Goal: Information Seeking & Learning: Find specific fact

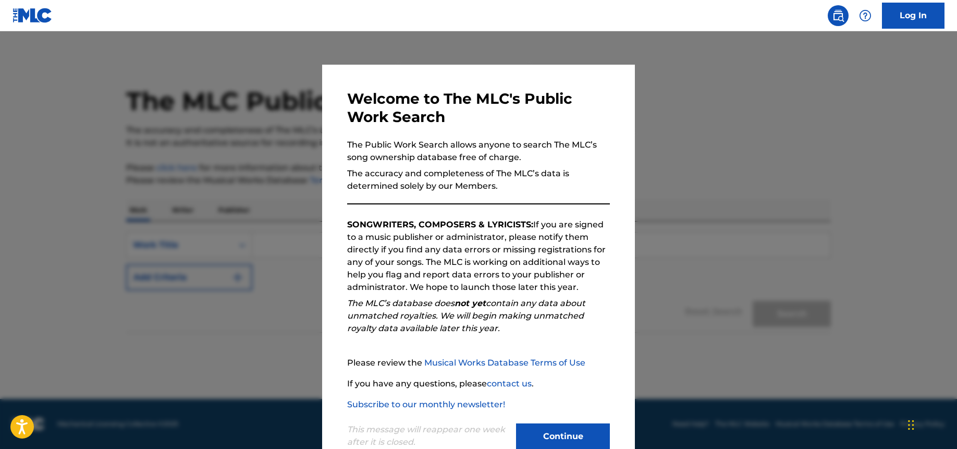
click at [231, 268] on div at bounding box center [478, 255] width 957 height 449
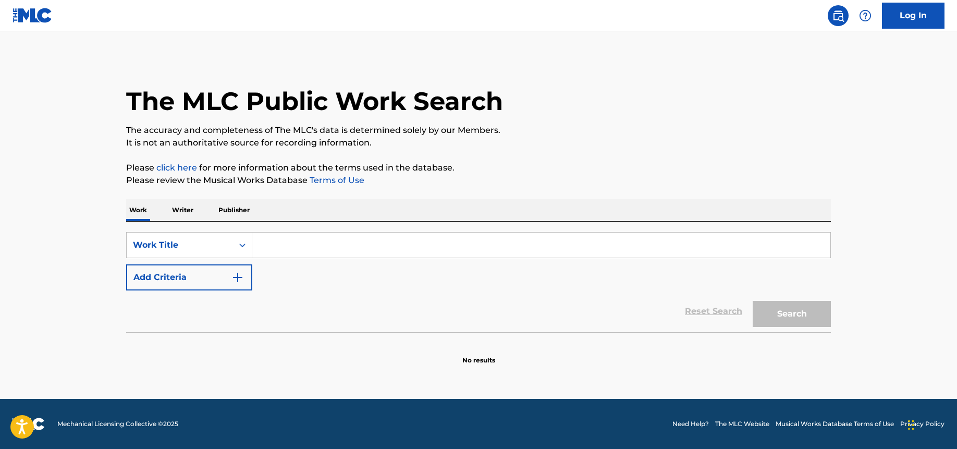
click at [339, 255] on input "Search Form" at bounding box center [541, 244] width 578 height 25
paste input "[PERSON_NAME]"
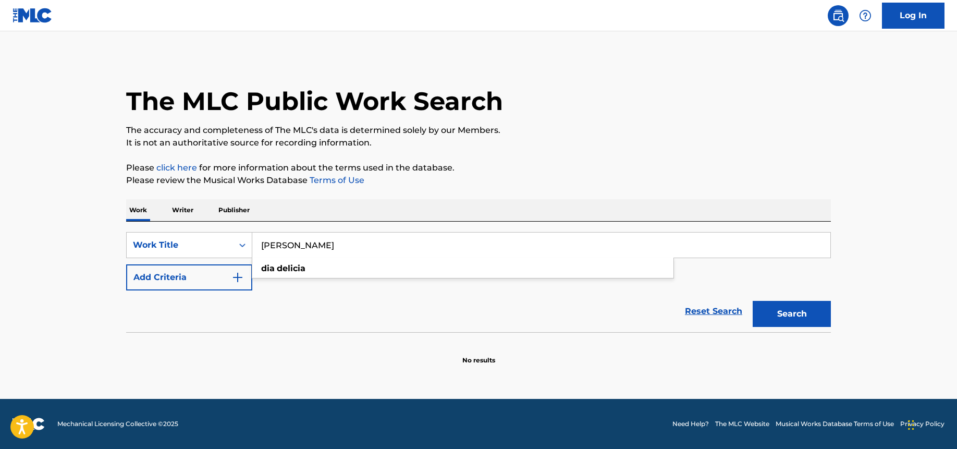
type input "[PERSON_NAME]"
click at [753, 301] on button "Search" at bounding box center [792, 314] width 78 height 26
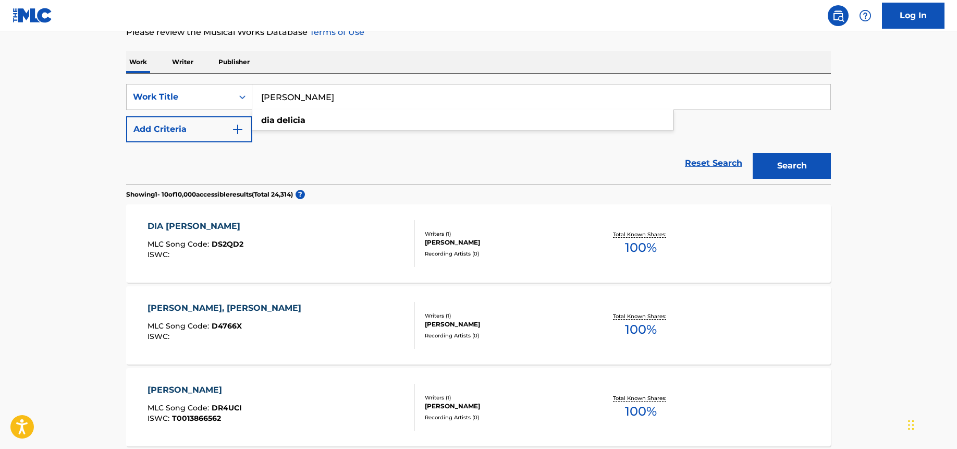
scroll to position [152, 0]
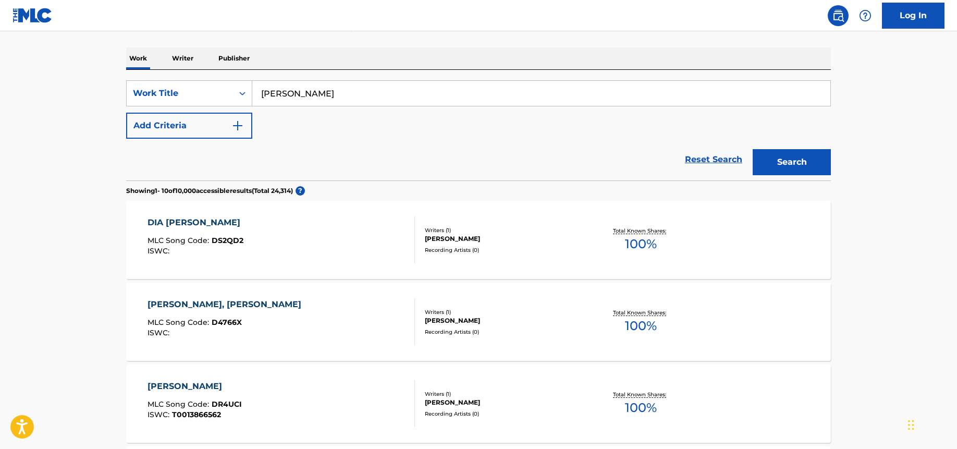
click at [370, 237] on div "DIA [PERSON_NAME] MLC Song Code : DS2QD2 ISWC :" at bounding box center [282, 239] width 268 height 47
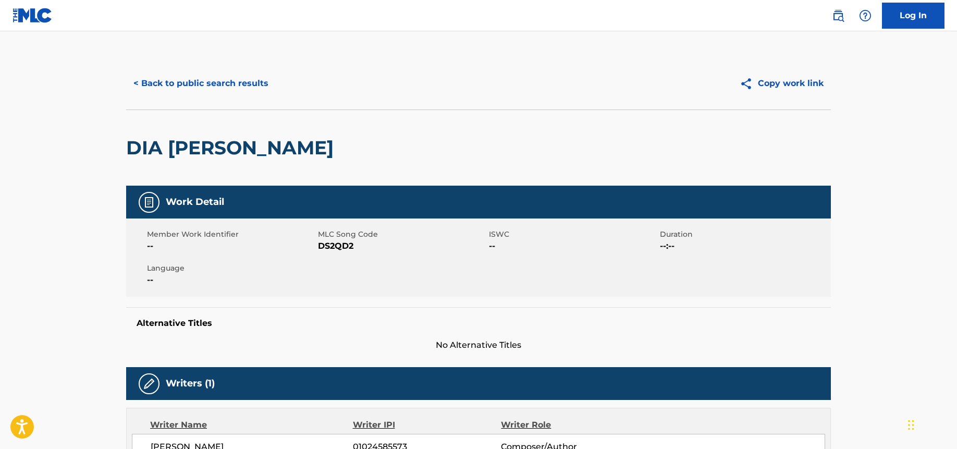
click at [201, 77] on button "< Back to public search results" at bounding box center [201, 83] width 150 height 26
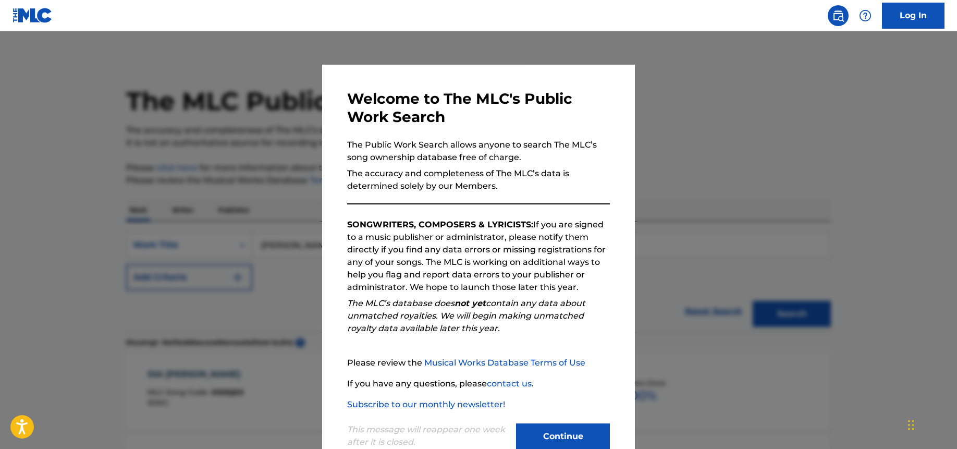
scroll to position [152, 0]
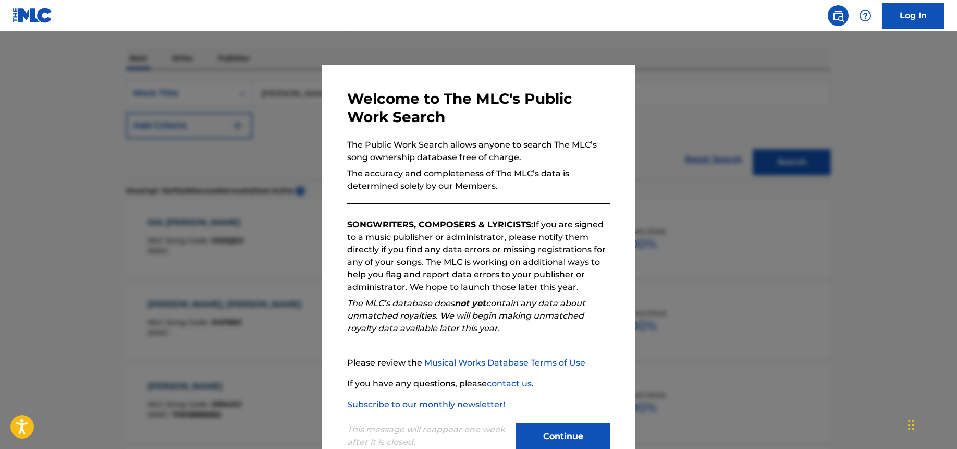
click at [563, 432] on button "Continue" at bounding box center [563, 436] width 94 height 26
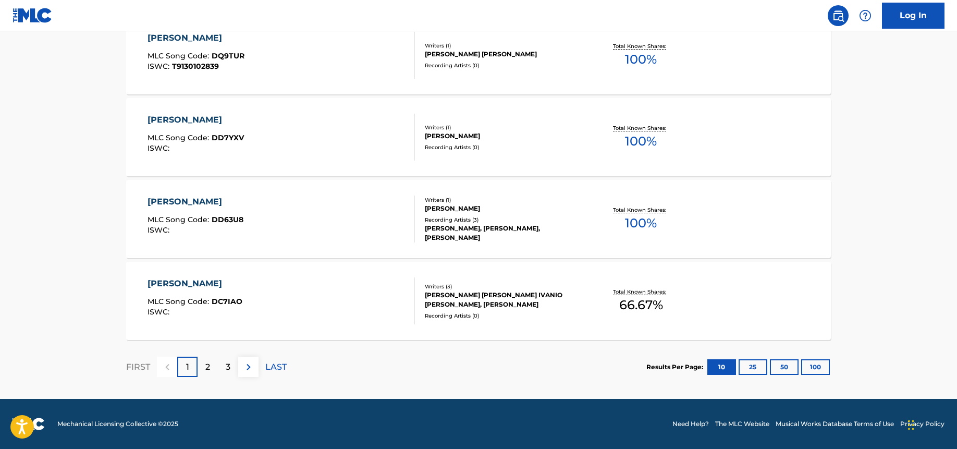
scroll to position [0, 0]
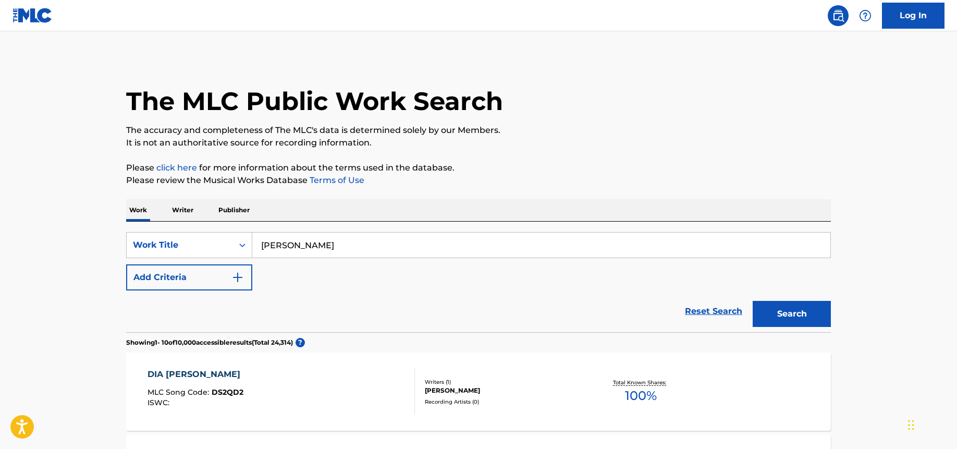
click at [186, 286] on button "Add Criteria" at bounding box center [189, 277] width 126 height 26
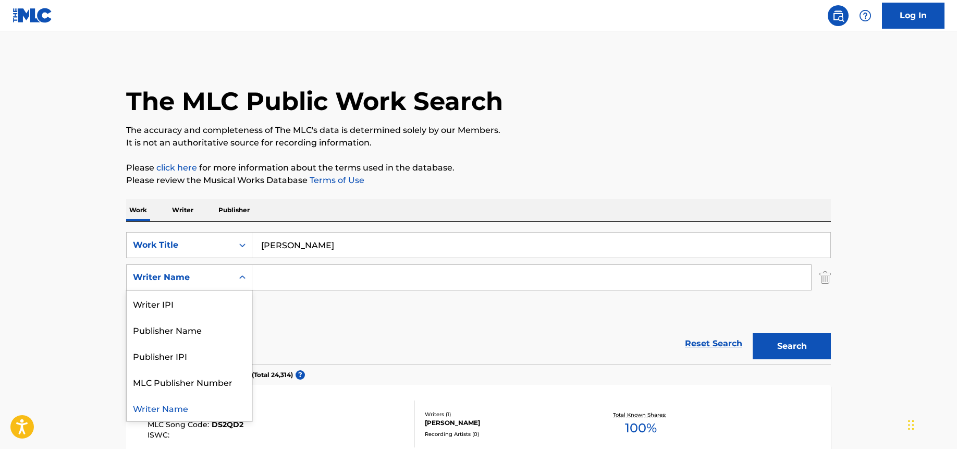
click at [203, 272] on div "Writer Name" at bounding box center [180, 277] width 94 height 13
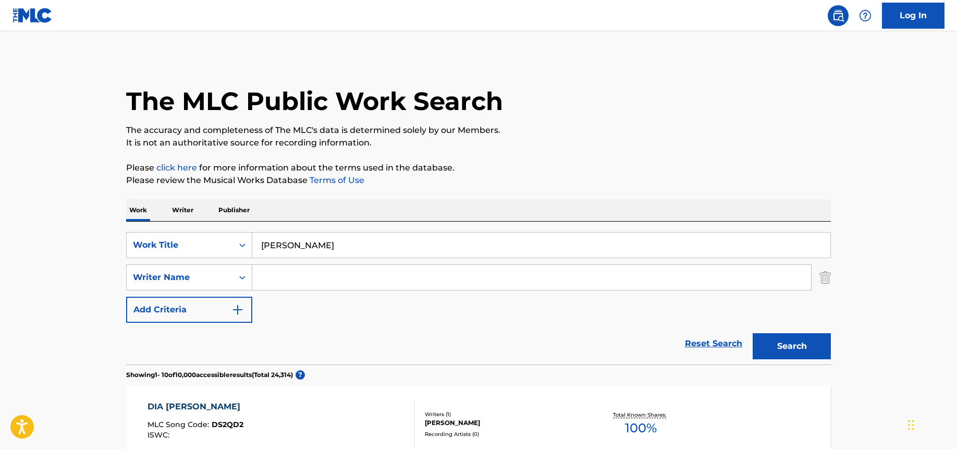
click at [816, 281] on div "SearchWithCriteriaac3e33a5-9f3d-47b9-9353-53503207d008 Writer Name" at bounding box center [478, 277] width 705 height 26
click at [827, 280] on img "Search Form" at bounding box center [824, 277] width 11 height 26
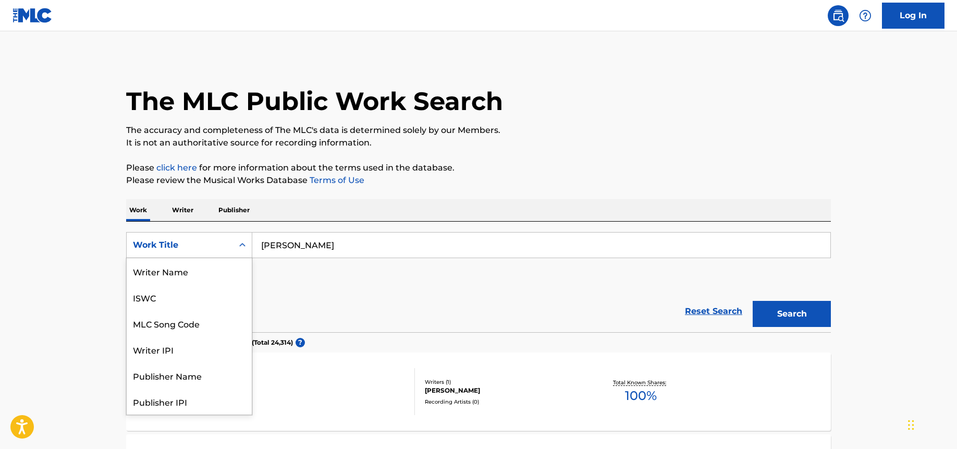
click at [205, 244] on div "Work Title" at bounding box center [180, 245] width 94 height 13
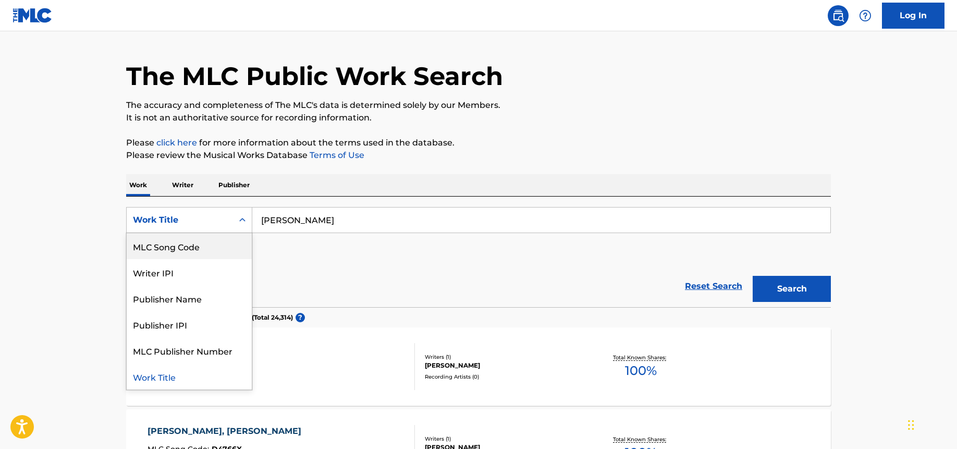
scroll to position [43, 0]
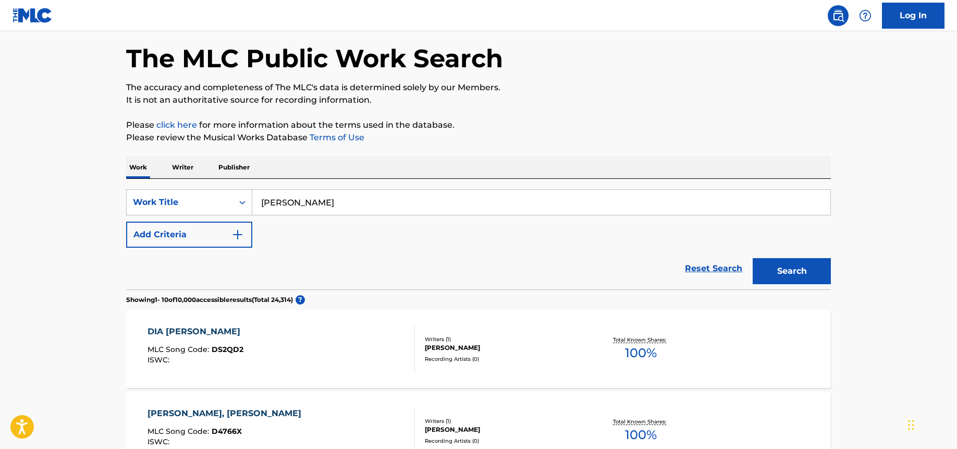
drag, startPoint x: 230, startPoint y: 250, endPoint x: 222, endPoint y: 229, distance: 22.5
click at [230, 246] on form "SearchWithCriteriae9aebc68-1ee1-4692-924a-73d3d47c335b Work Title Dia [PERSON_N…" at bounding box center [478, 239] width 705 height 100
click at [222, 229] on button "Add Criteria" at bounding box center [189, 235] width 126 height 26
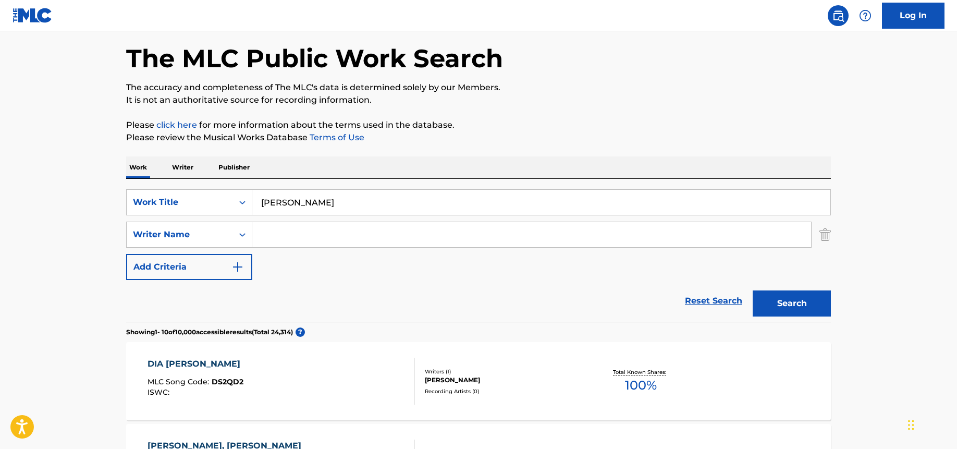
click at [322, 238] on input "Search Form" at bounding box center [531, 234] width 559 height 25
paste input "[PERSON_NAME]"
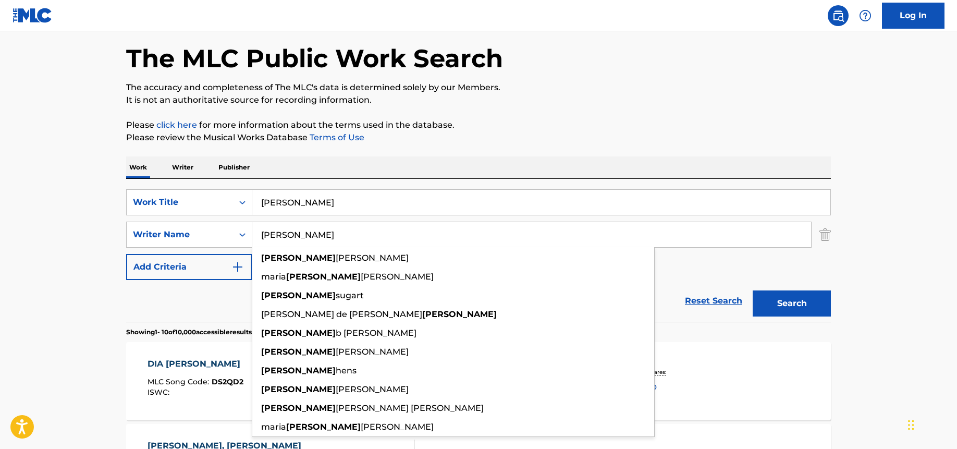
click at [753, 290] on button "Search" at bounding box center [792, 303] width 78 height 26
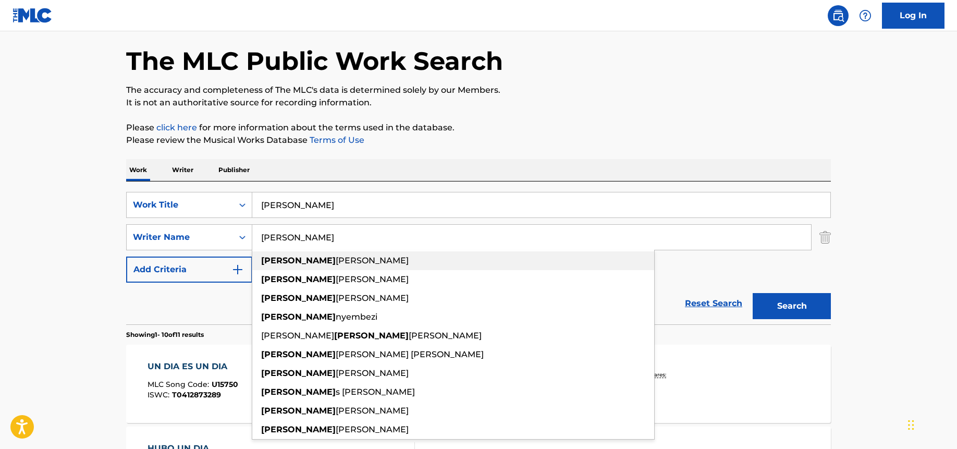
scroll to position [0, 0]
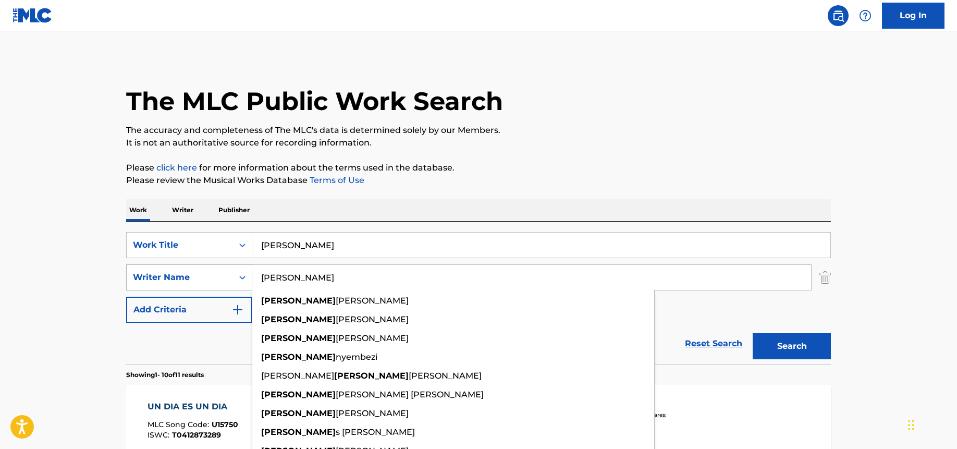
drag, startPoint x: 330, startPoint y: 277, endPoint x: 129, endPoint y: 272, distance: 201.3
click at [129, 272] on div "SearchWithCriteriaac3e33a5-9f3d-47b9-9353-53503207d008 Writer Name [PERSON_NAME…" at bounding box center [478, 277] width 705 height 26
paste input "HOU"
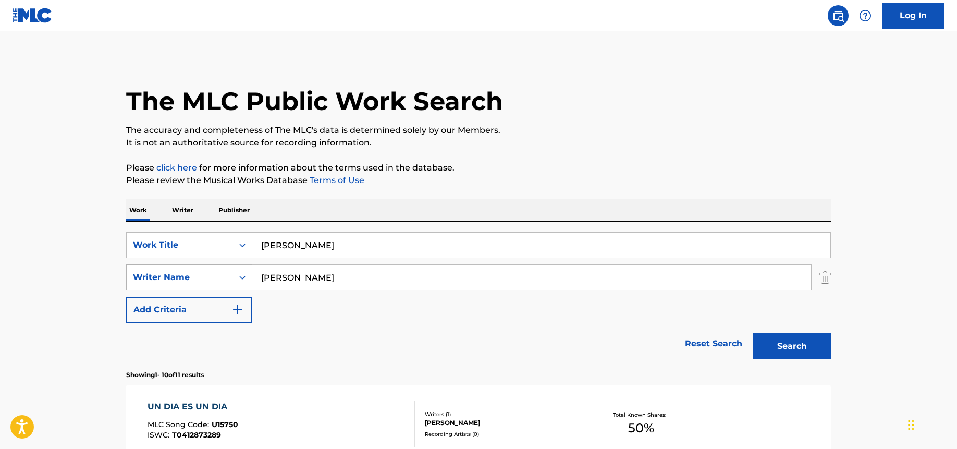
type input "[PERSON_NAME]"
click at [753, 333] on button "Search" at bounding box center [792, 346] width 78 height 26
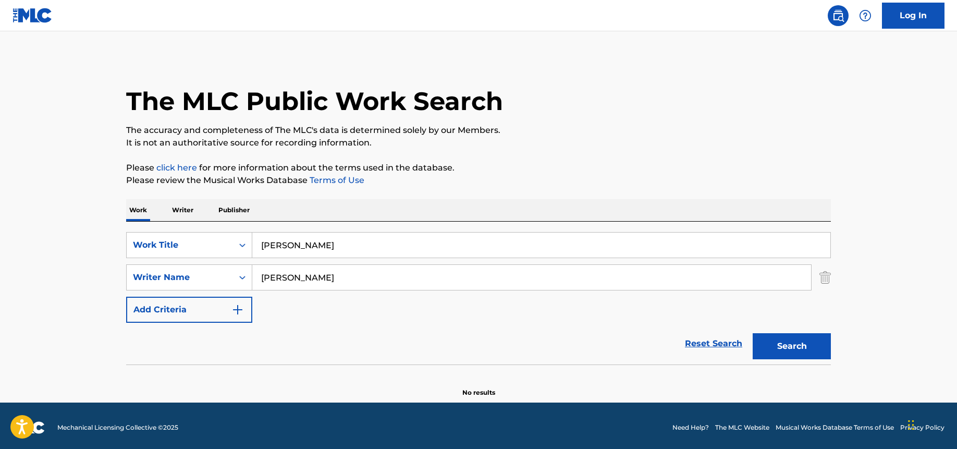
click at [322, 274] on input "[PERSON_NAME]" at bounding box center [531, 277] width 559 height 25
click at [753, 333] on button "Search" at bounding box center [792, 346] width 78 height 26
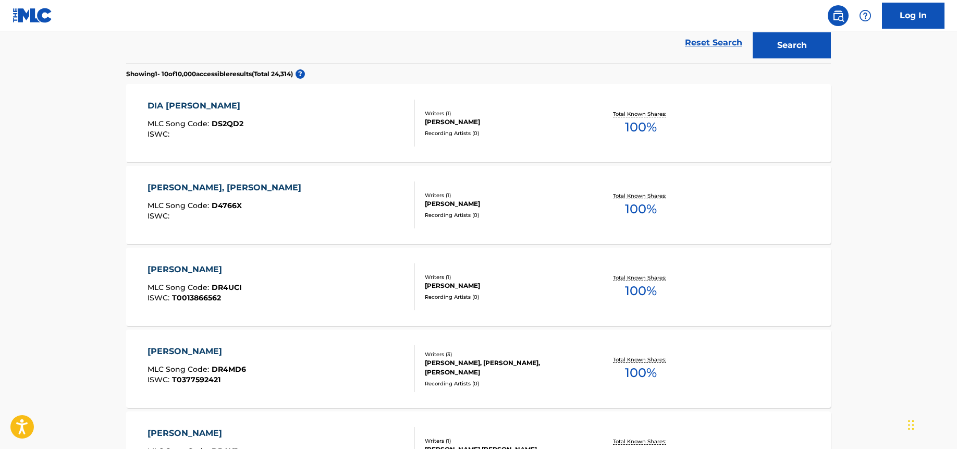
scroll to position [302, 0]
click at [273, 279] on div "[PERSON_NAME] MLC Song Code : DR4UCI ISWC : T0013866562" at bounding box center [282, 285] width 268 height 47
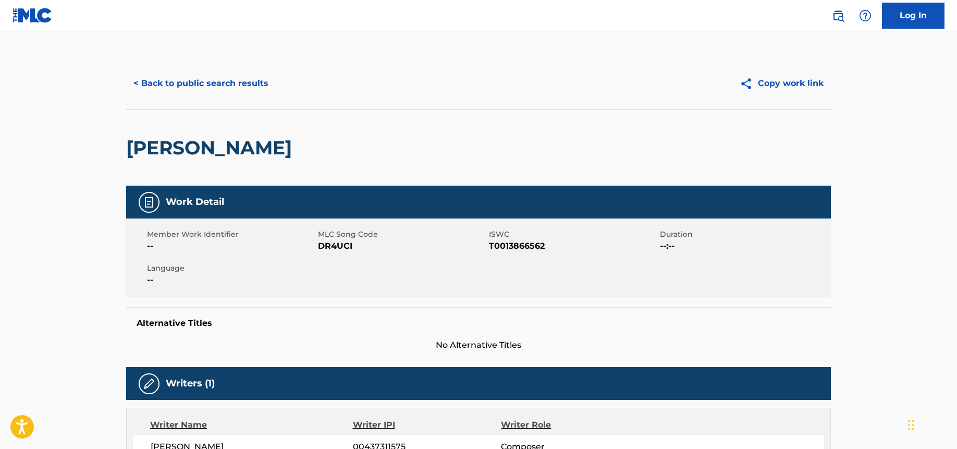
click at [185, 81] on button "< Back to public search results" at bounding box center [201, 83] width 150 height 26
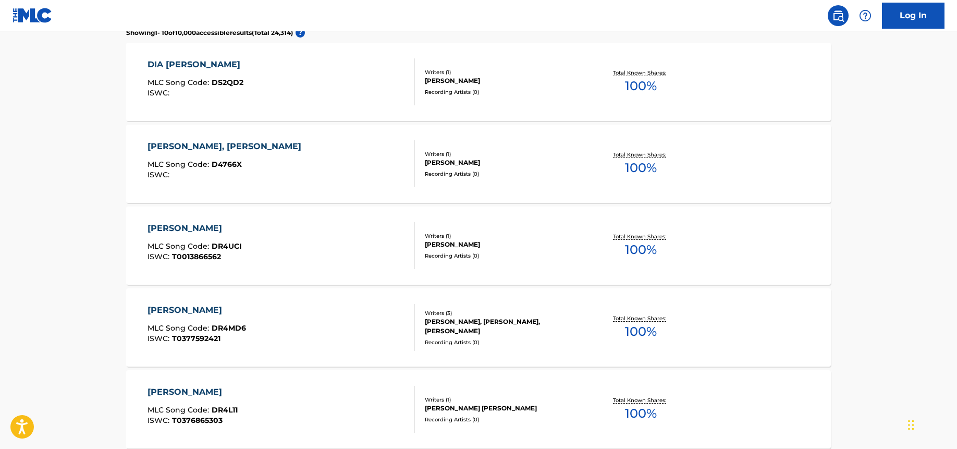
scroll to position [343, 0]
click at [268, 327] on div "[PERSON_NAME] MLC Song Code : DR4MD6 ISWC : T0377592421" at bounding box center [282, 326] width 268 height 47
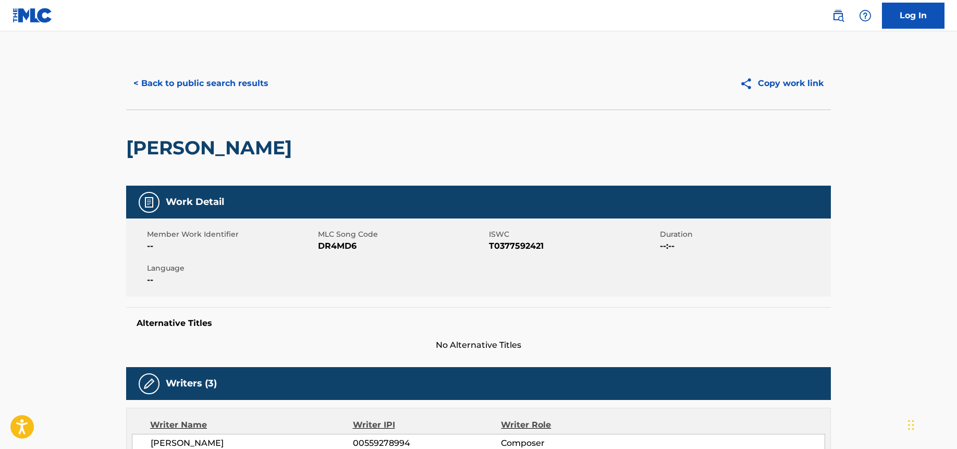
click at [213, 78] on button "< Back to public search results" at bounding box center [201, 83] width 150 height 26
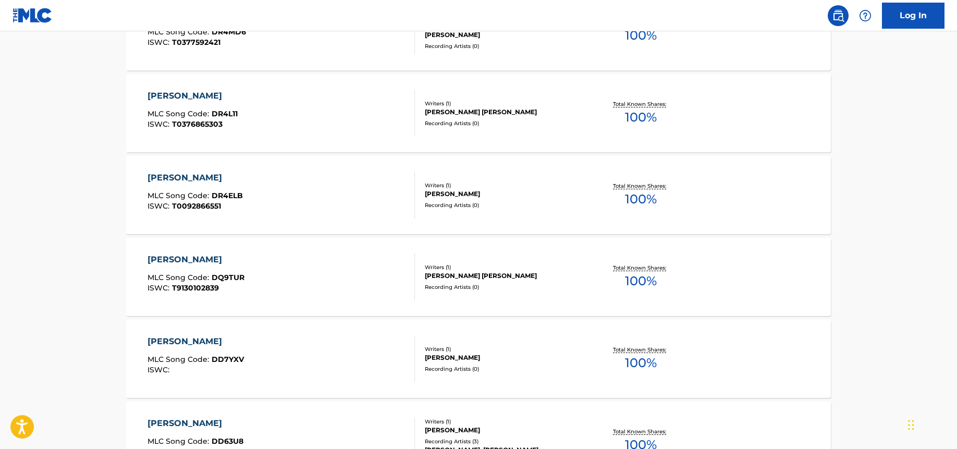
scroll to position [859, 0]
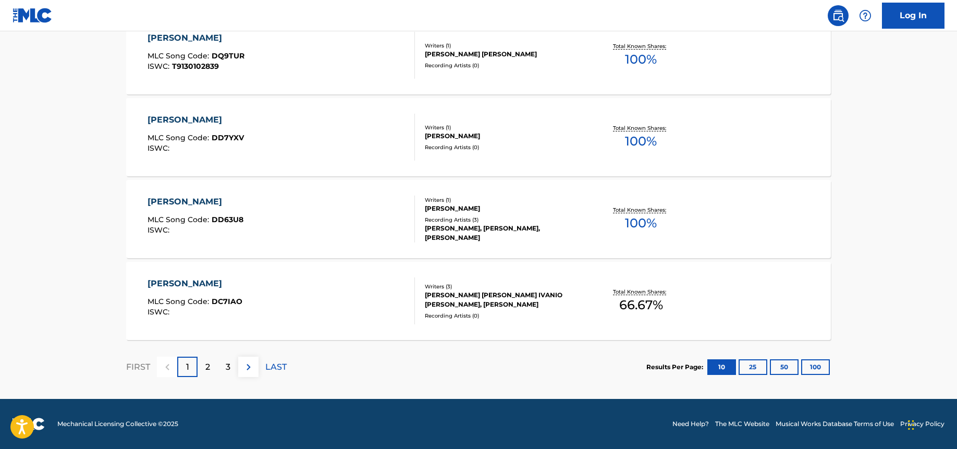
click at [298, 208] on div "[PERSON_NAME] MLC Song Code : DD63U8 ISWC :" at bounding box center [282, 218] width 268 height 47
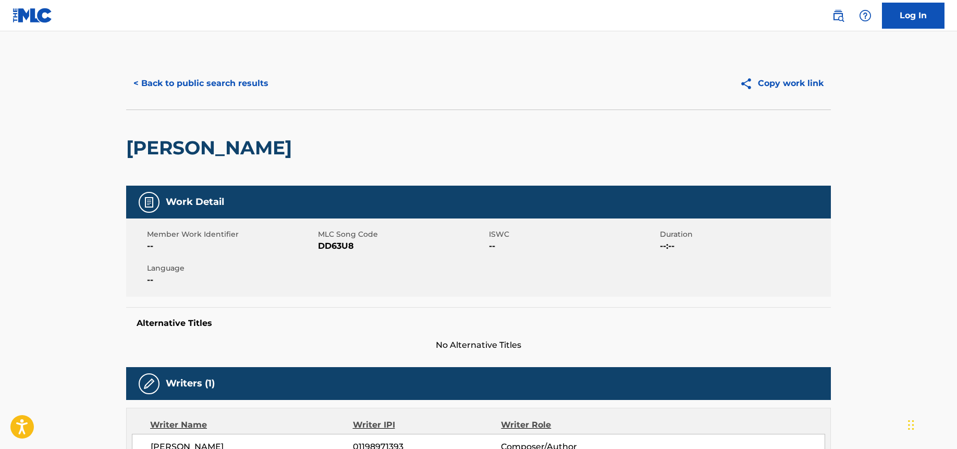
click at [195, 93] on button "< Back to public search results" at bounding box center [201, 83] width 150 height 26
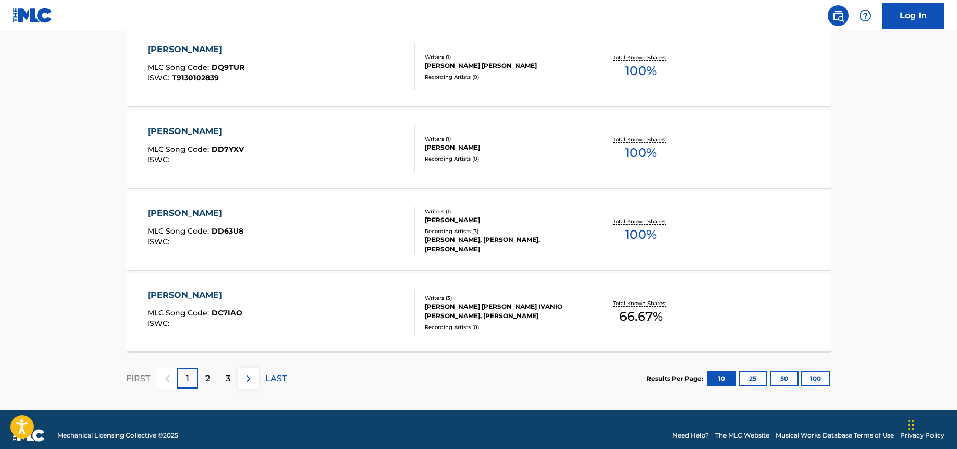
scroll to position [859, 0]
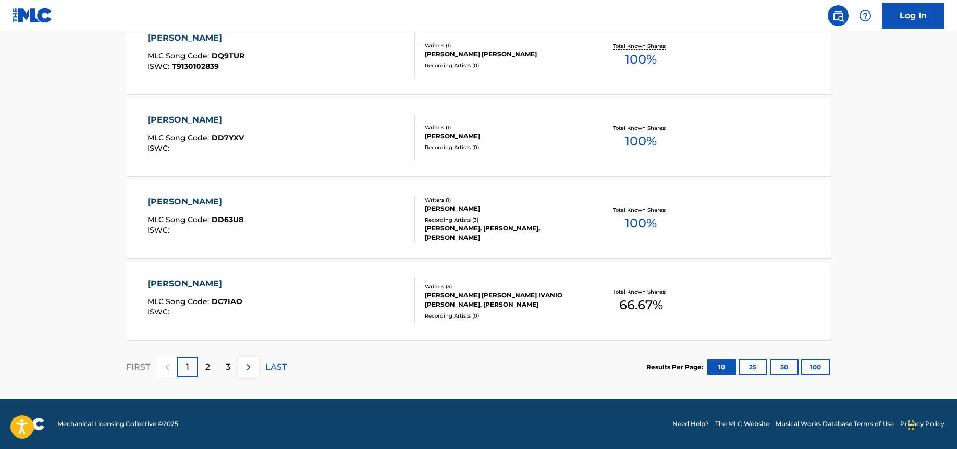
click at [214, 371] on div "2" at bounding box center [208, 367] width 20 height 20
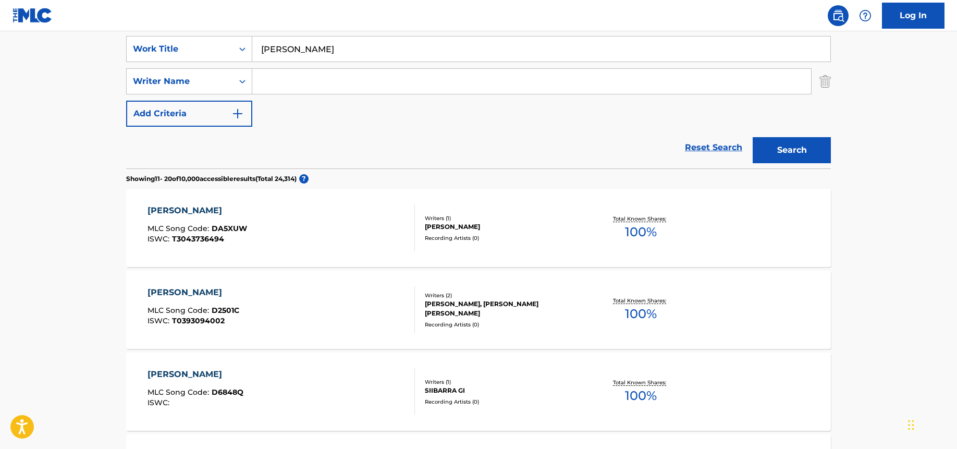
scroll to position [190, 0]
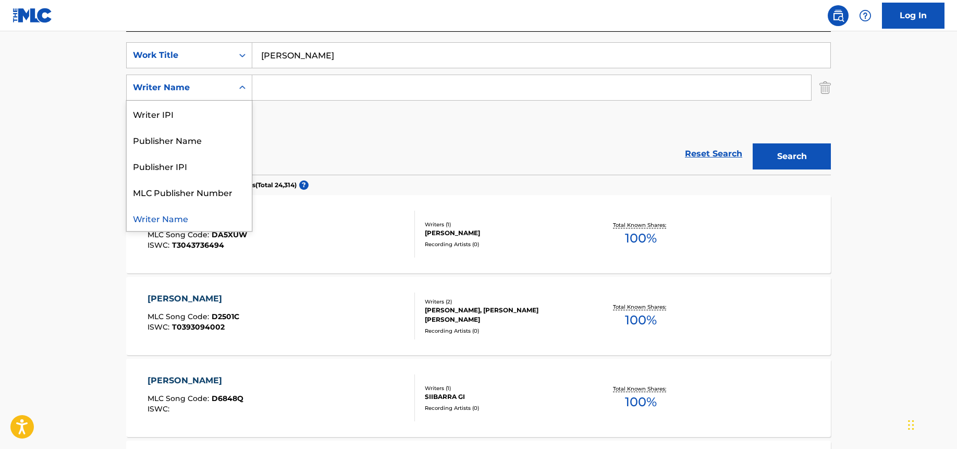
click at [183, 91] on div "Writer Name" at bounding box center [180, 87] width 94 height 13
drag, startPoint x: 307, startPoint y: 118, endPoint x: 286, endPoint y: 118, distance: 21.4
click at [307, 118] on div "SearchWithCriteriae9aebc68-1ee1-4692-924a-73d3d47c335b Work Title Dia [PERSON_N…" at bounding box center [478, 87] width 705 height 91
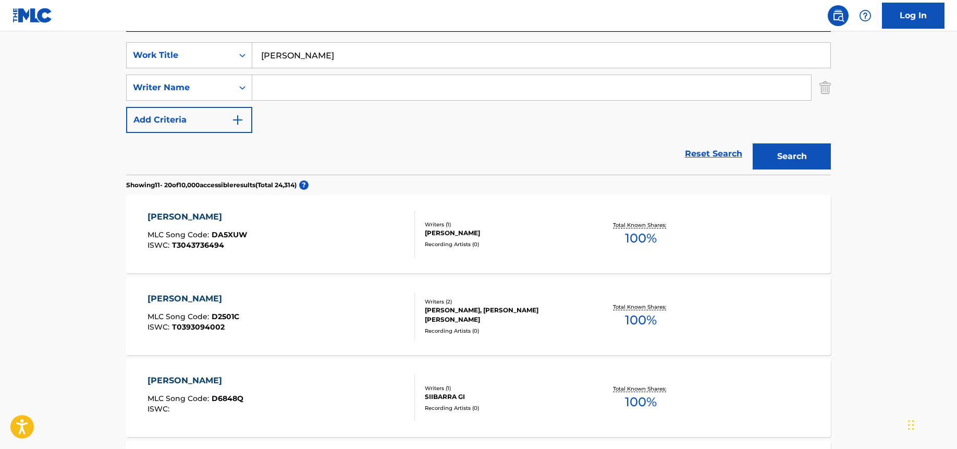
click at [202, 117] on button "Add Criteria" at bounding box center [189, 120] width 126 height 26
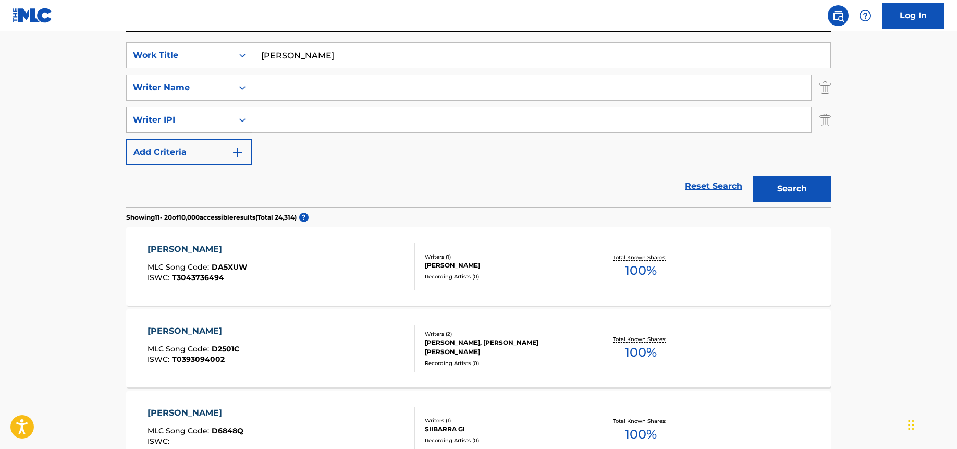
click at [216, 127] on div "Writer IPI" at bounding box center [180, 120] width 106 height 20
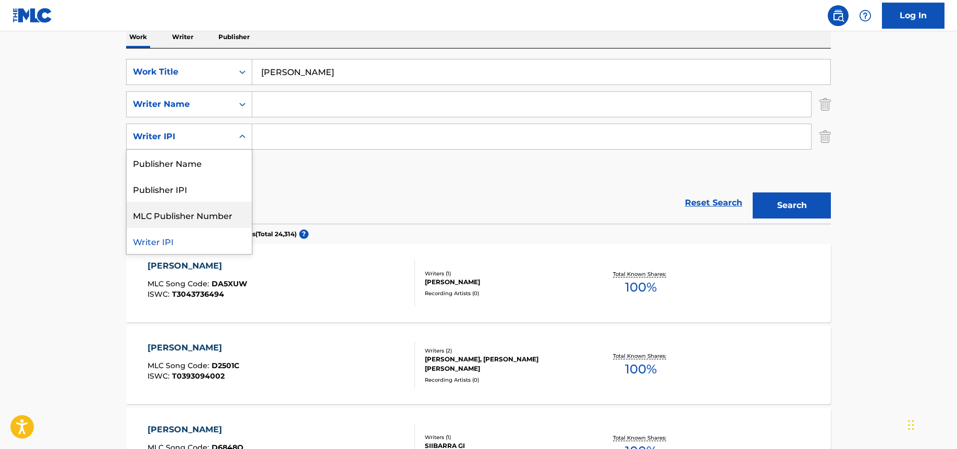
scroll to position [169, 0]
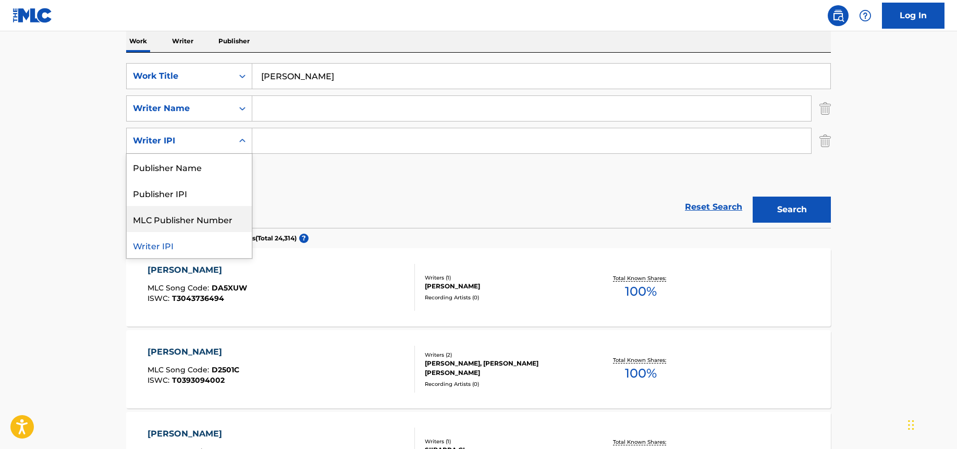
click at [306, 177] on div "SearchWithCriteriae9aebc68-1ee1-4692-924a-73d3d47c335b Work Title Dia [PERSON_N…" at bounding box center [478, 124] width 705 height 123
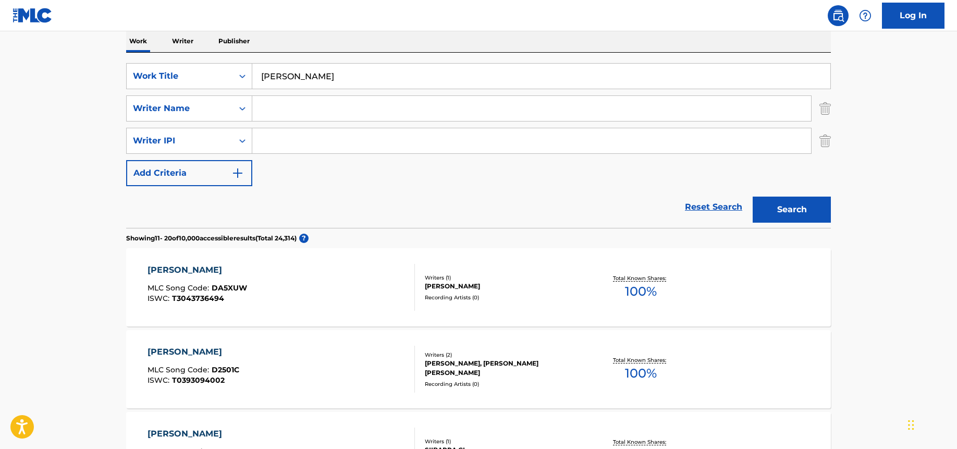
click at [823, 142] on img "Search Form" at bounding box center [824, 141] width 11 height 26
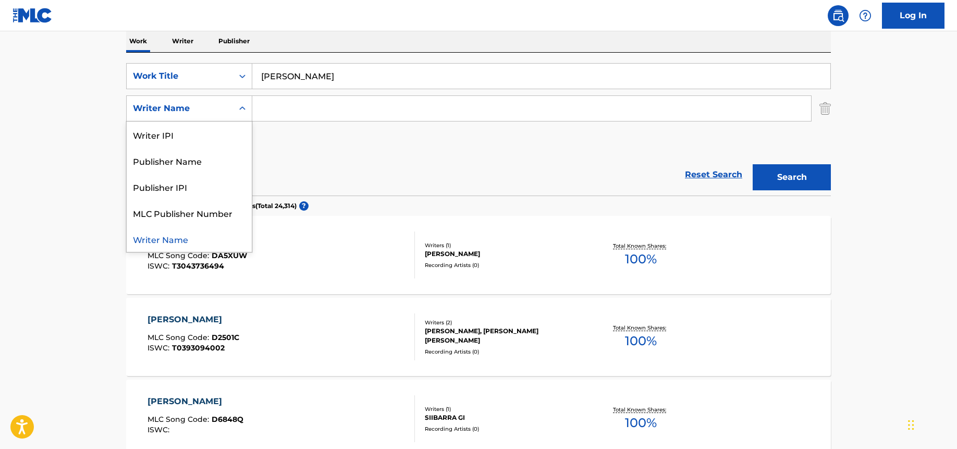
click at [243, 106] on icon "Search Form" at bounding box center [242, 108] width 10 height 10
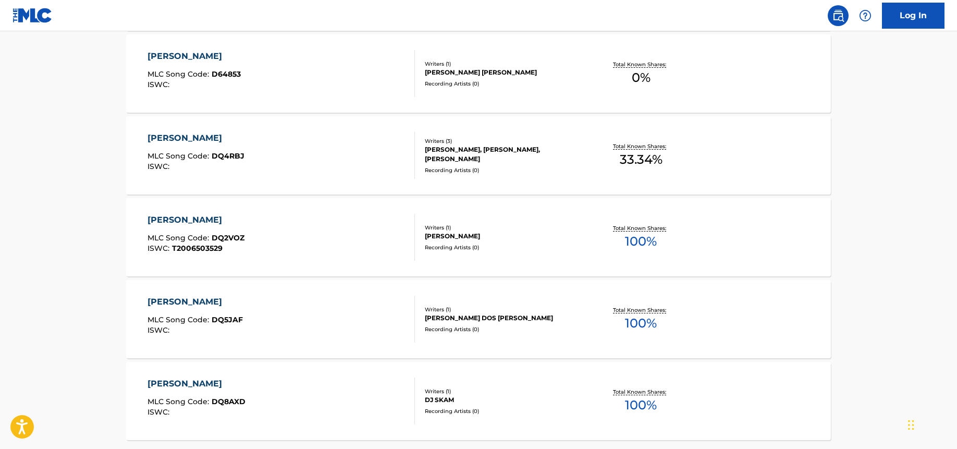
scroll to position [859, 0]
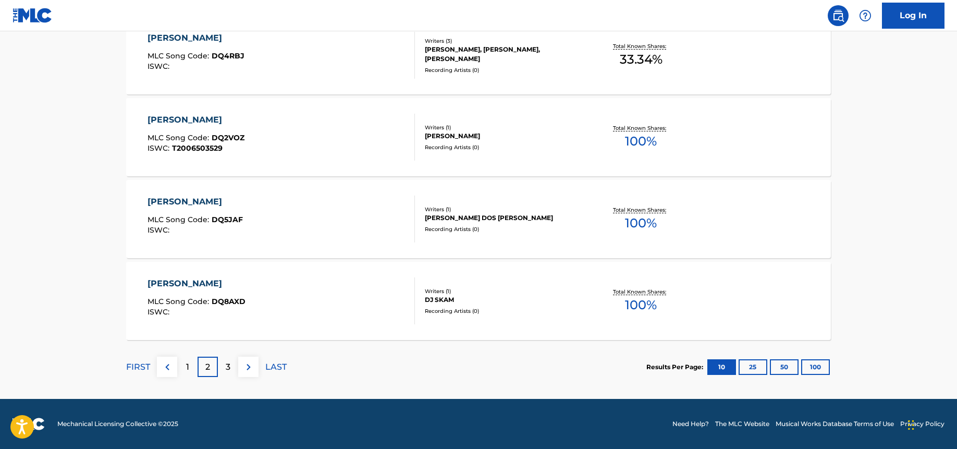
click at [248, 366] on img at bounding box center [248, 367] width 13 height 13
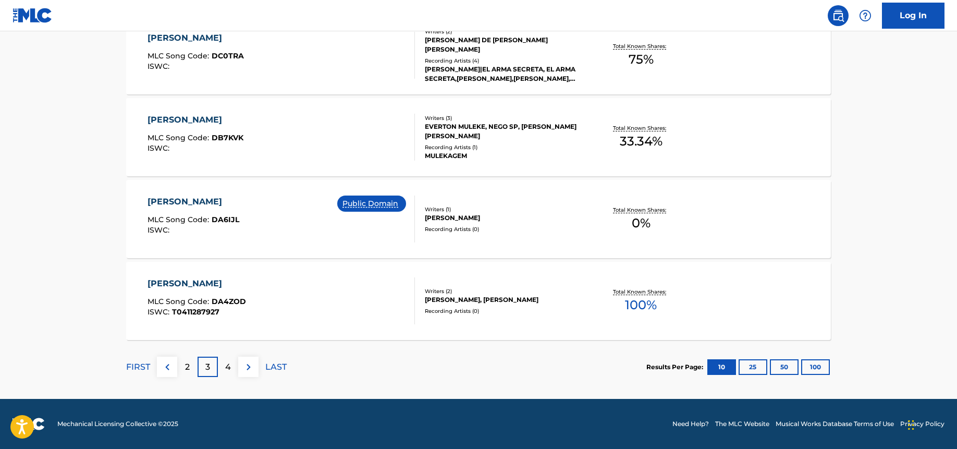
click at [250, 367] on img at bounding box center [248, 367] width 13 height 13
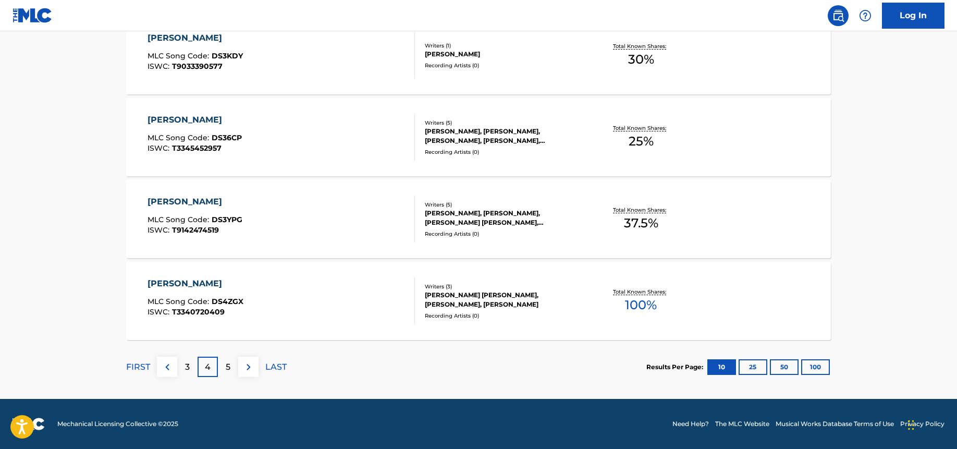
click at [250, 367] on img at bounding box center [248, 367] width 13 height 13
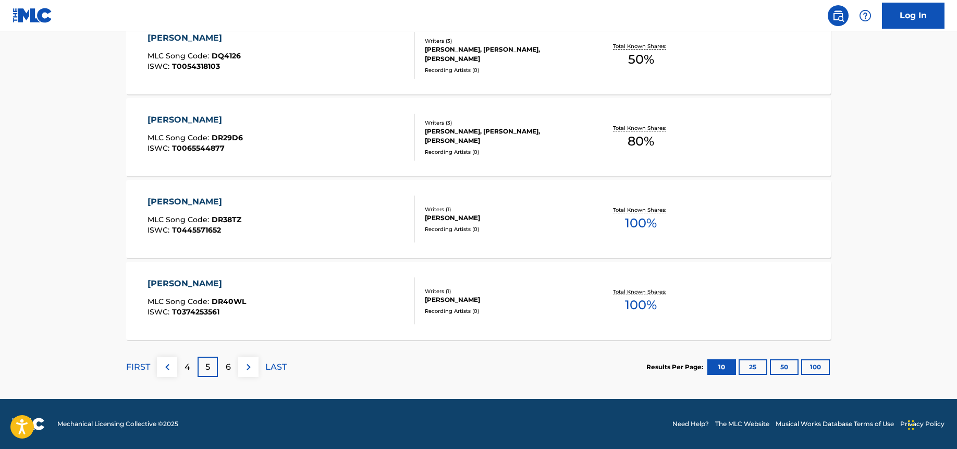
click at [250, 367] on img at bounding box center [248, 367] width 13 height 13
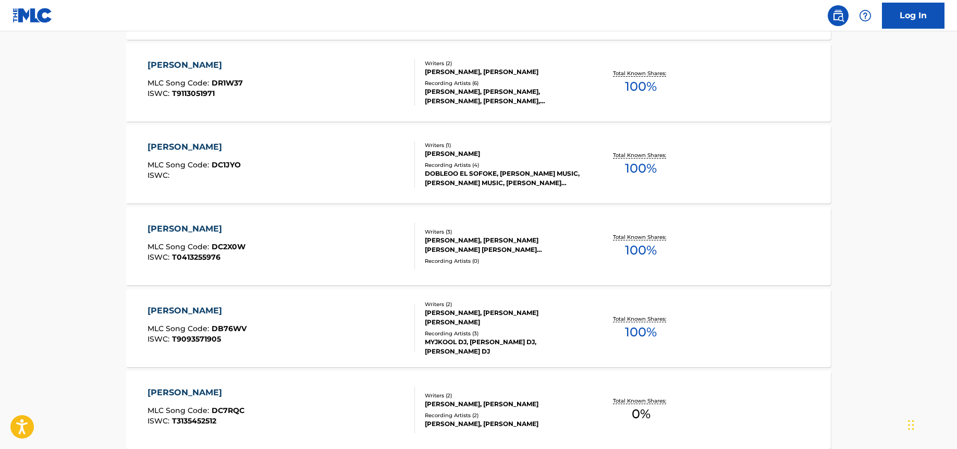
scroll to position [422, 0]
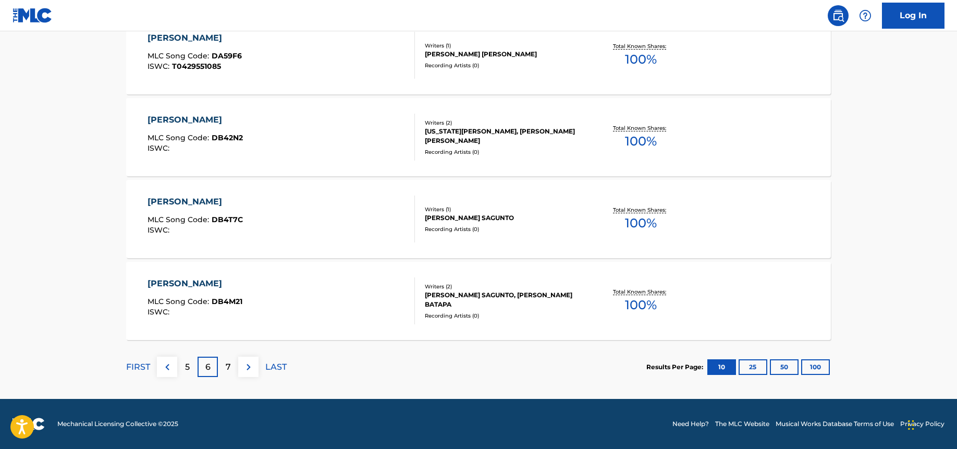
click at [250, 367] on img at bounding box center [248, 367] width 13 height 13
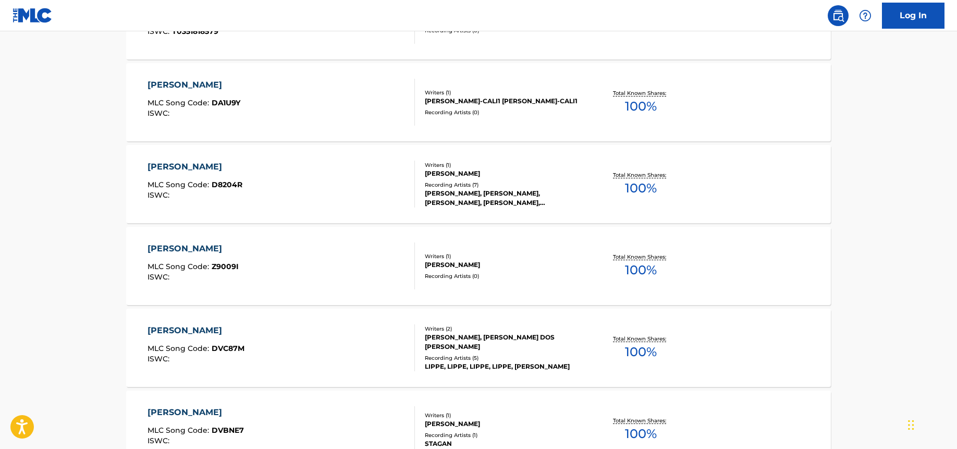
scroll to position [563, 0]
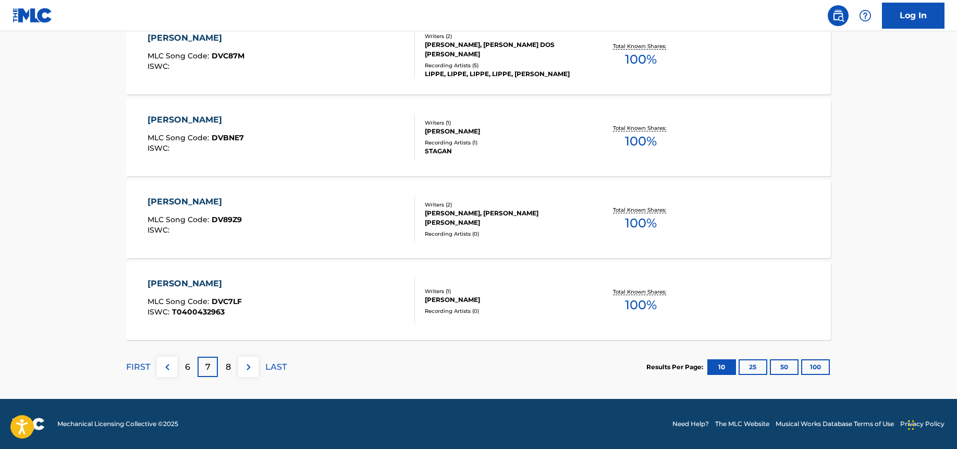
click at [250, 367] on img at bounding box center [248, 367] width 13 height 13
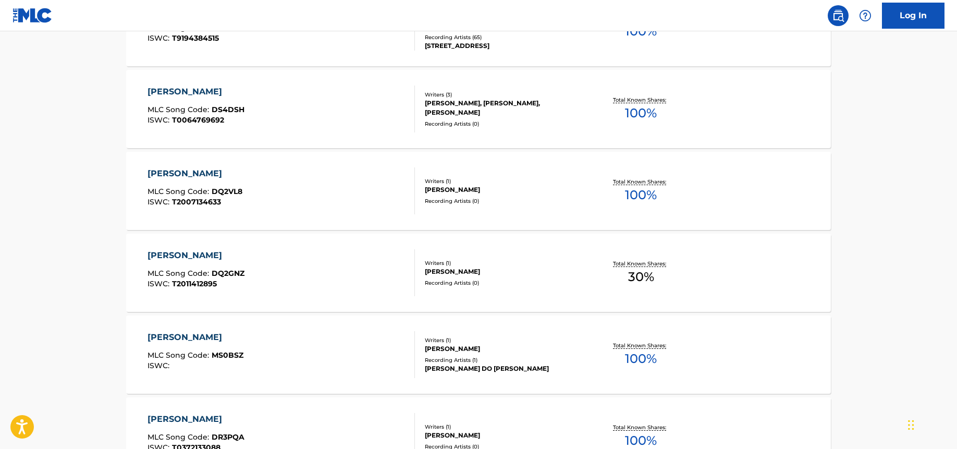
scroll to position [222, 0]
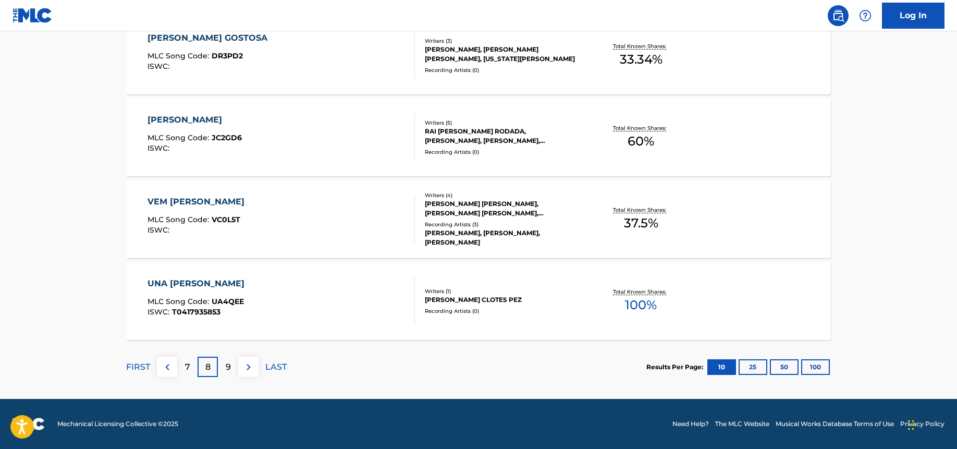
click at [250, 367] on img at bounding box center [248, 367] width 13 height 13
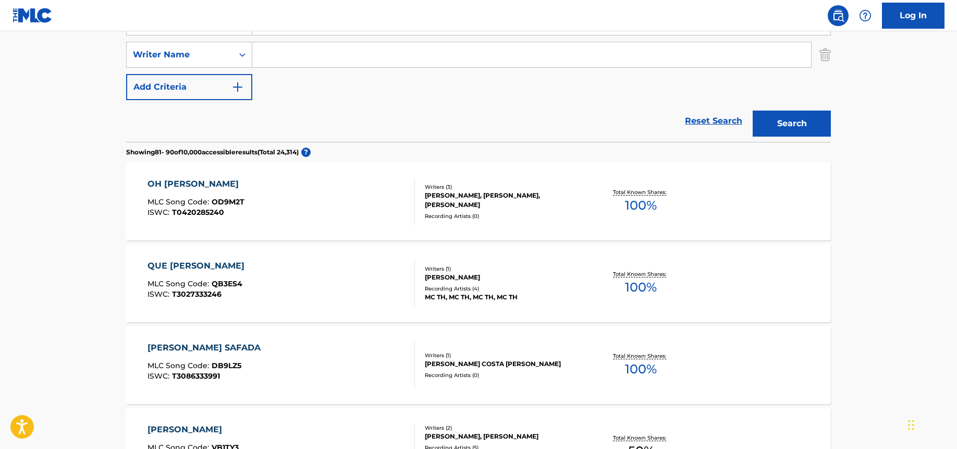
scroll to position [0, 0]
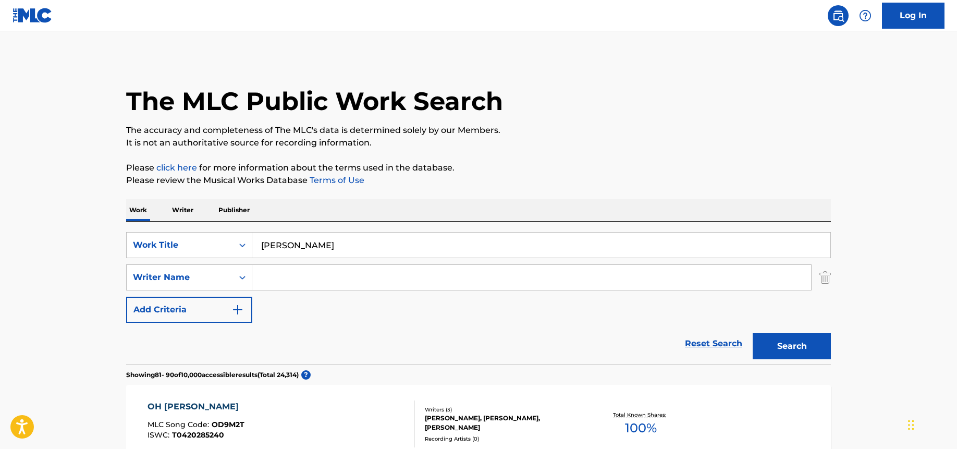
click at [288, 284] on input "Search Form" at bounding box center [531, 277] width 559 height 25
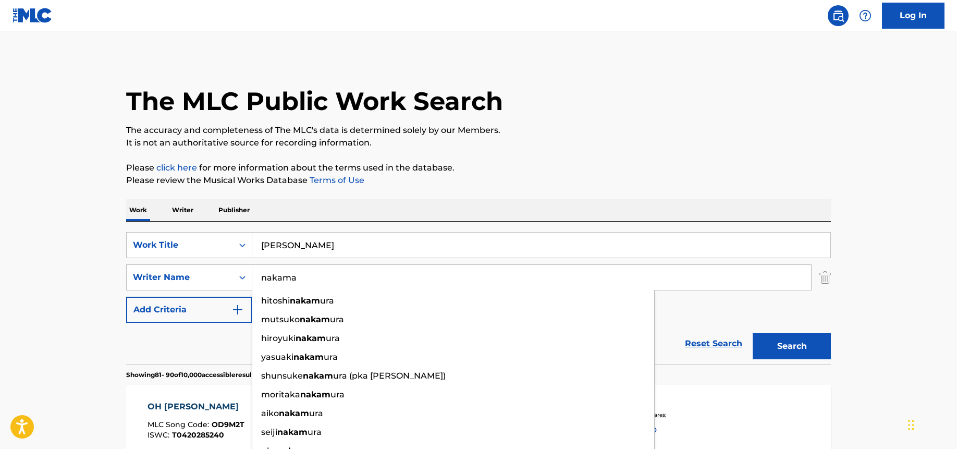
click at [753, 333] on button "Search" at bounding box center [792, 346] width 78 height 26
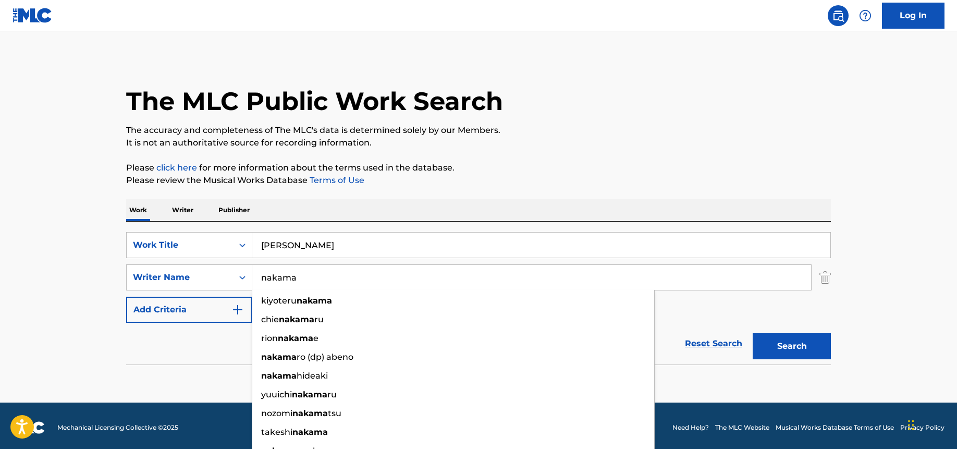
paste input "[PERSON_NAME]"
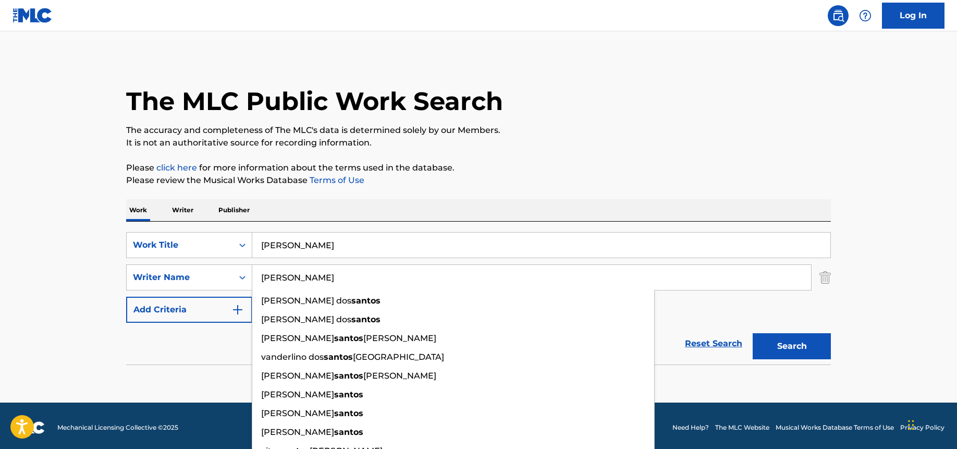
click at [666, 126] on p "The accuracy and completeness of The MLC's data is determined solely by our Mem…" at bounding box center [478, 130] width 705 height 13
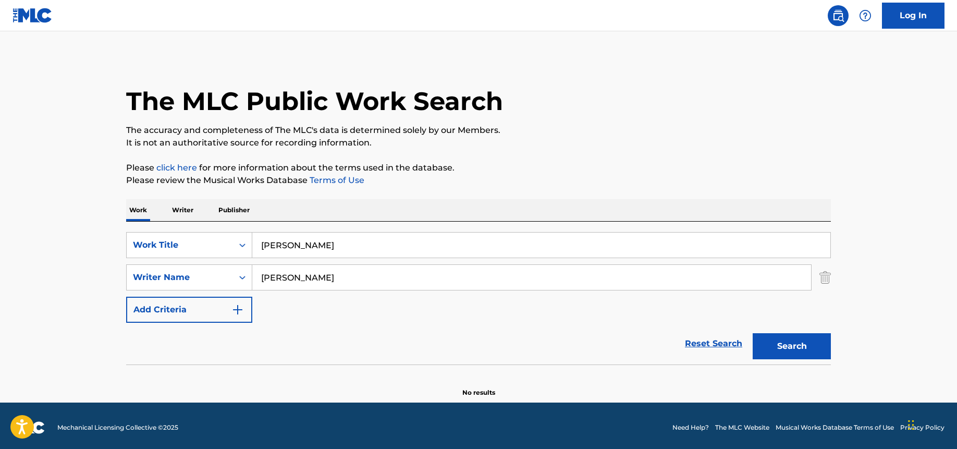
click at [790, 349] on button "Search" at bounding box center [792, 346] width 78 height 26
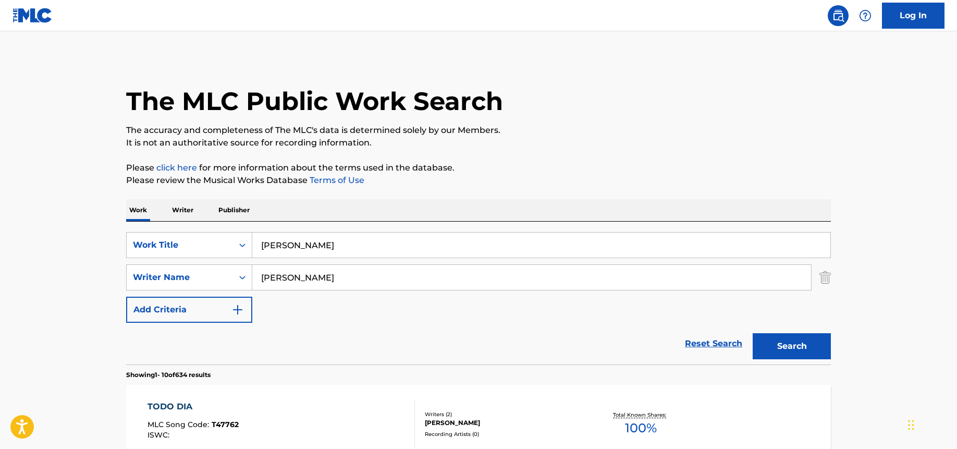
click at [331, 281] on input "[PERSON_NAME]" at bounding box center [531, 277] width 559 height 25
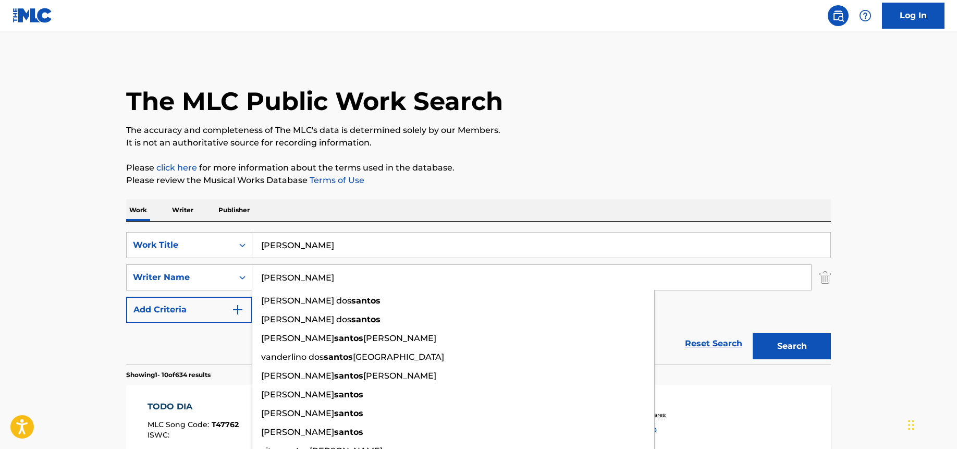
click at [331, 281] on input "[PERSON_NAME]" at bounding box center [531, 277] width 559 height 25
paste input "[PERSON_NAME]"
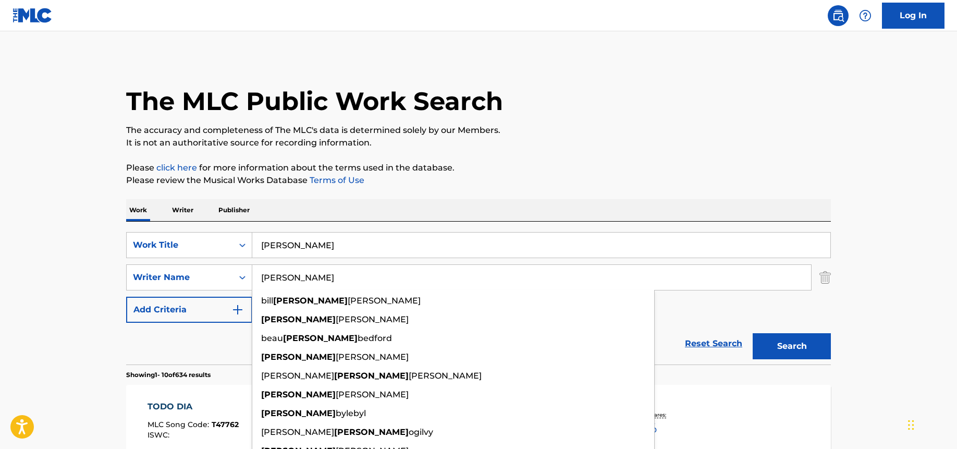
type input "[PERSON_NAME]"
click at [753, 333] on button "Search" at bounding box center [792, 346] width 78 height 26
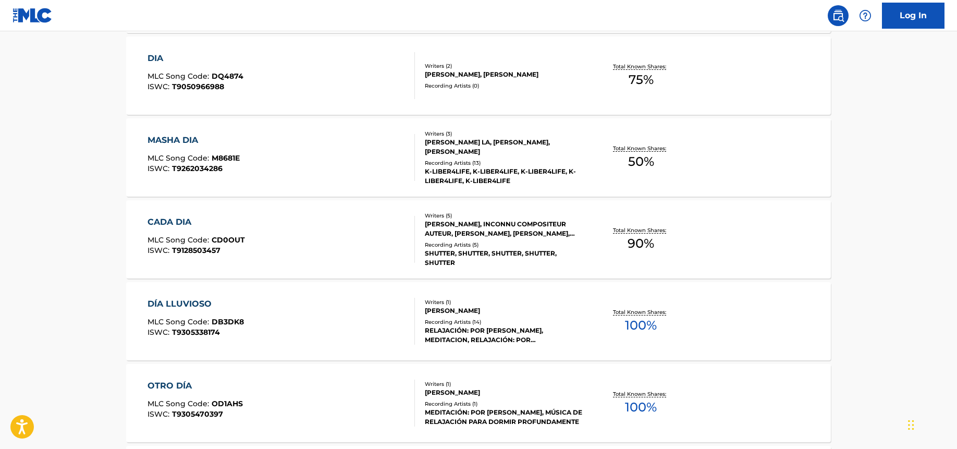
scroll to position [555, 0]
